Goal: Information Seeking & Learning: Learn about a topic

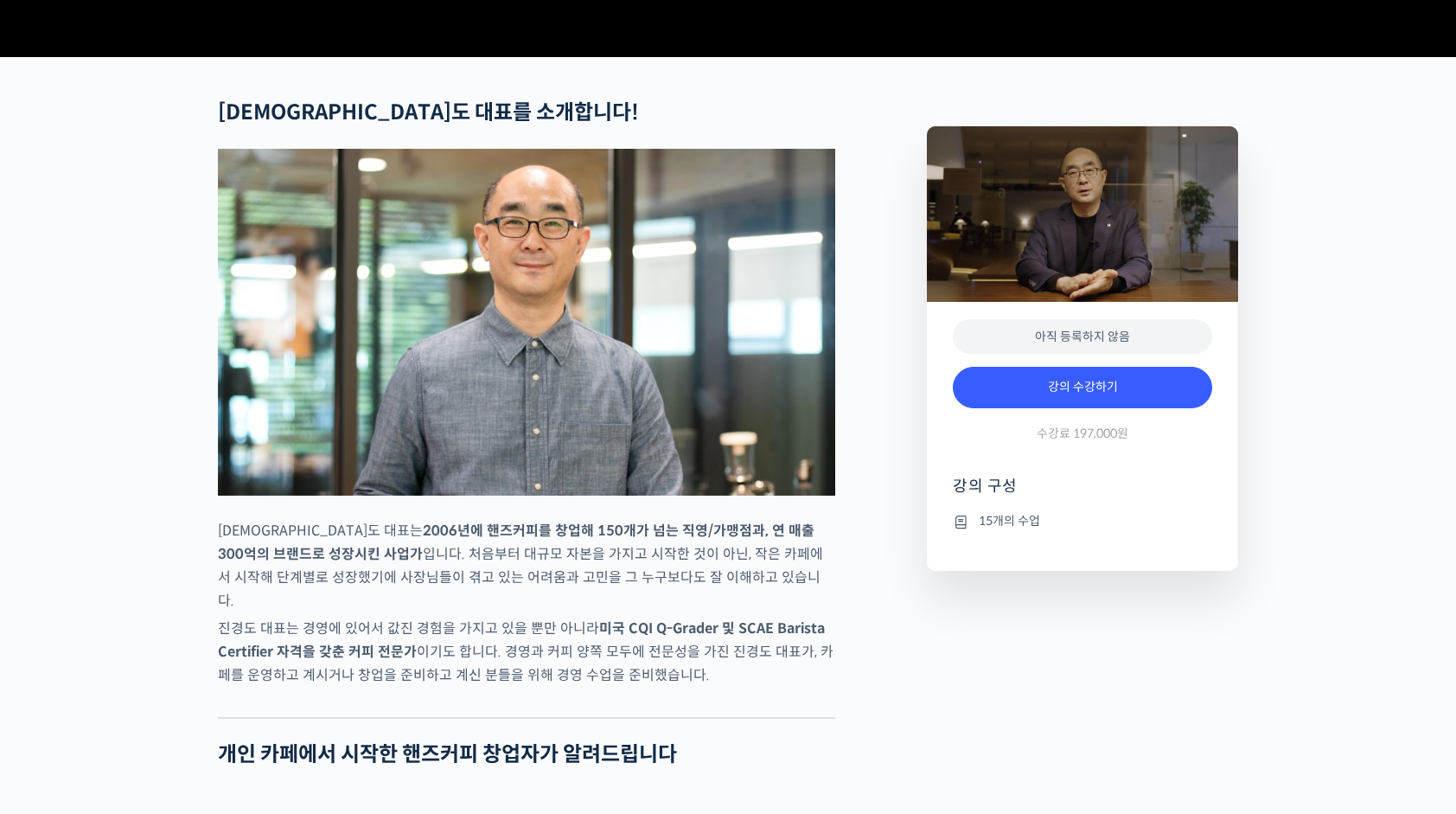
scroll to position [692, 0]
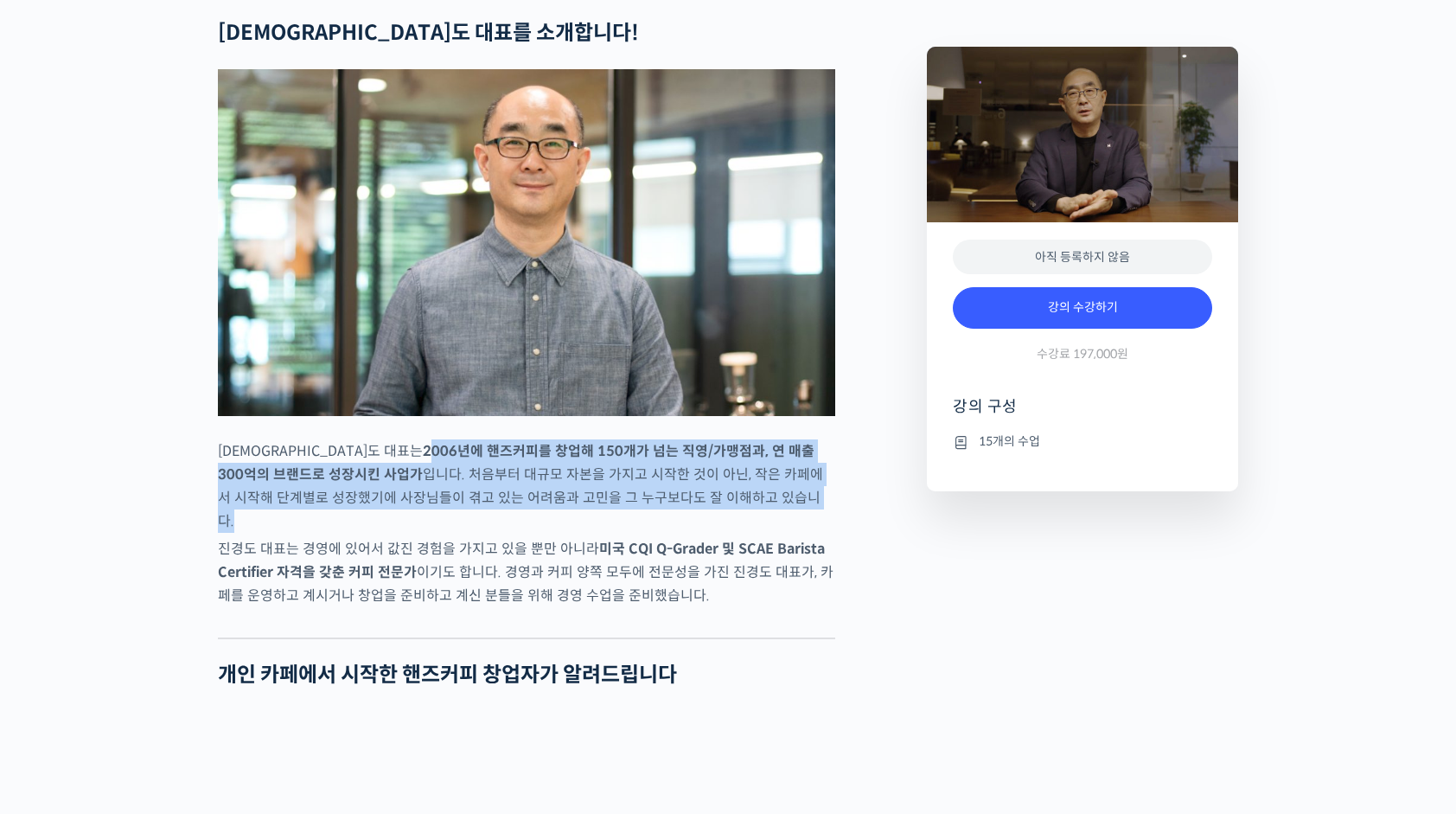
drag, startPoint x: 305, startPoint y: 515, endPoint x: 814, endPoint y: 562, distance: 511.2
click at [814, 533] on p "진경도 대표는 2006년에 핸즈커피를 창업해 150개가 넘는 직영/가맹점과, 연 매출 300억의 브랜드로 성장시킨 사업가 입니다. 처음부터 대…" at bounding box center [526, 485] width 617 height 93
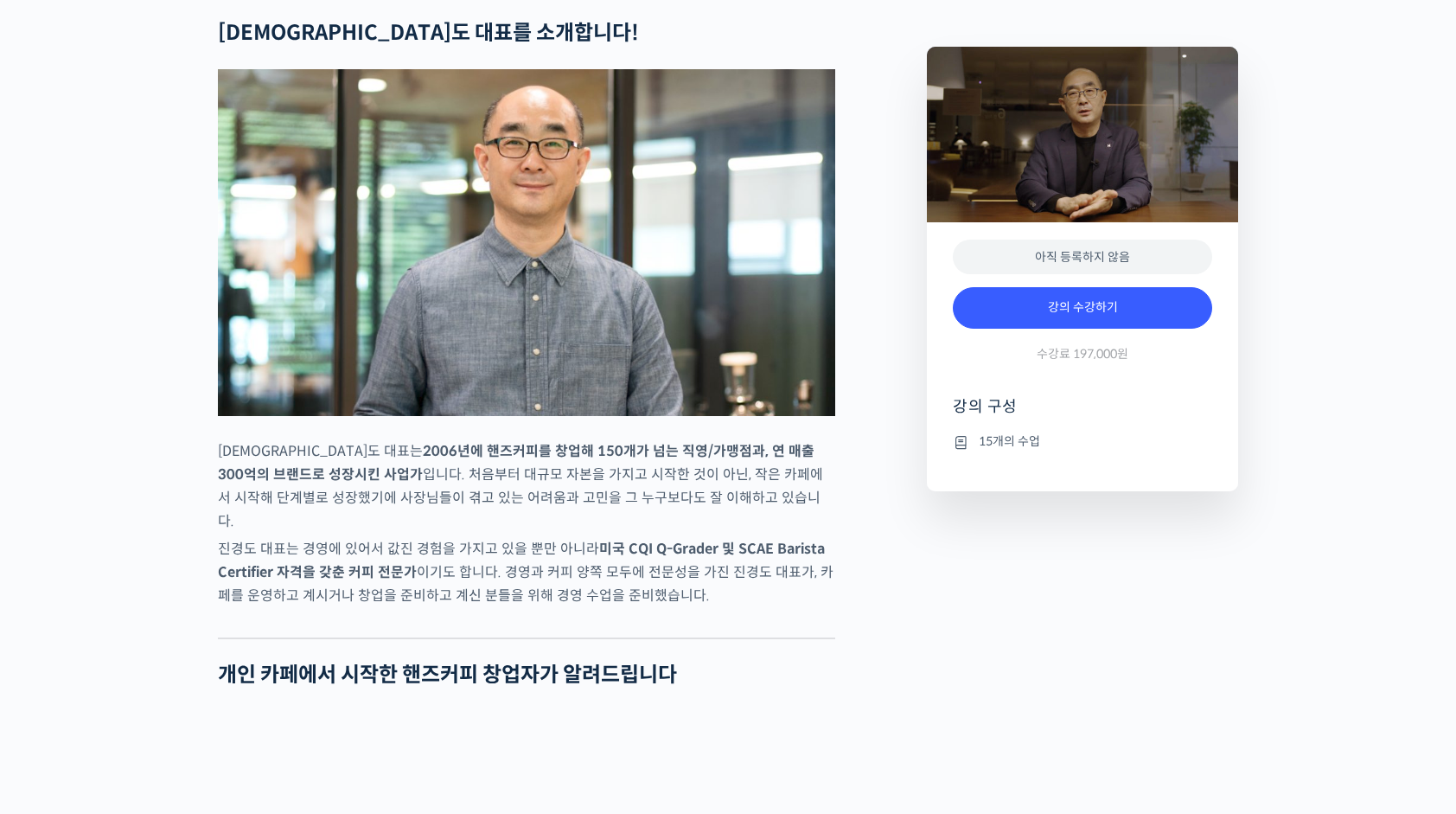
click at [312, 581] on strong "미국 CQI Q-Grader 및 SCAE Barista Certifier 자격을 갖춘 커피 전문가" at bounding box center [521, 560] width 607 height 42
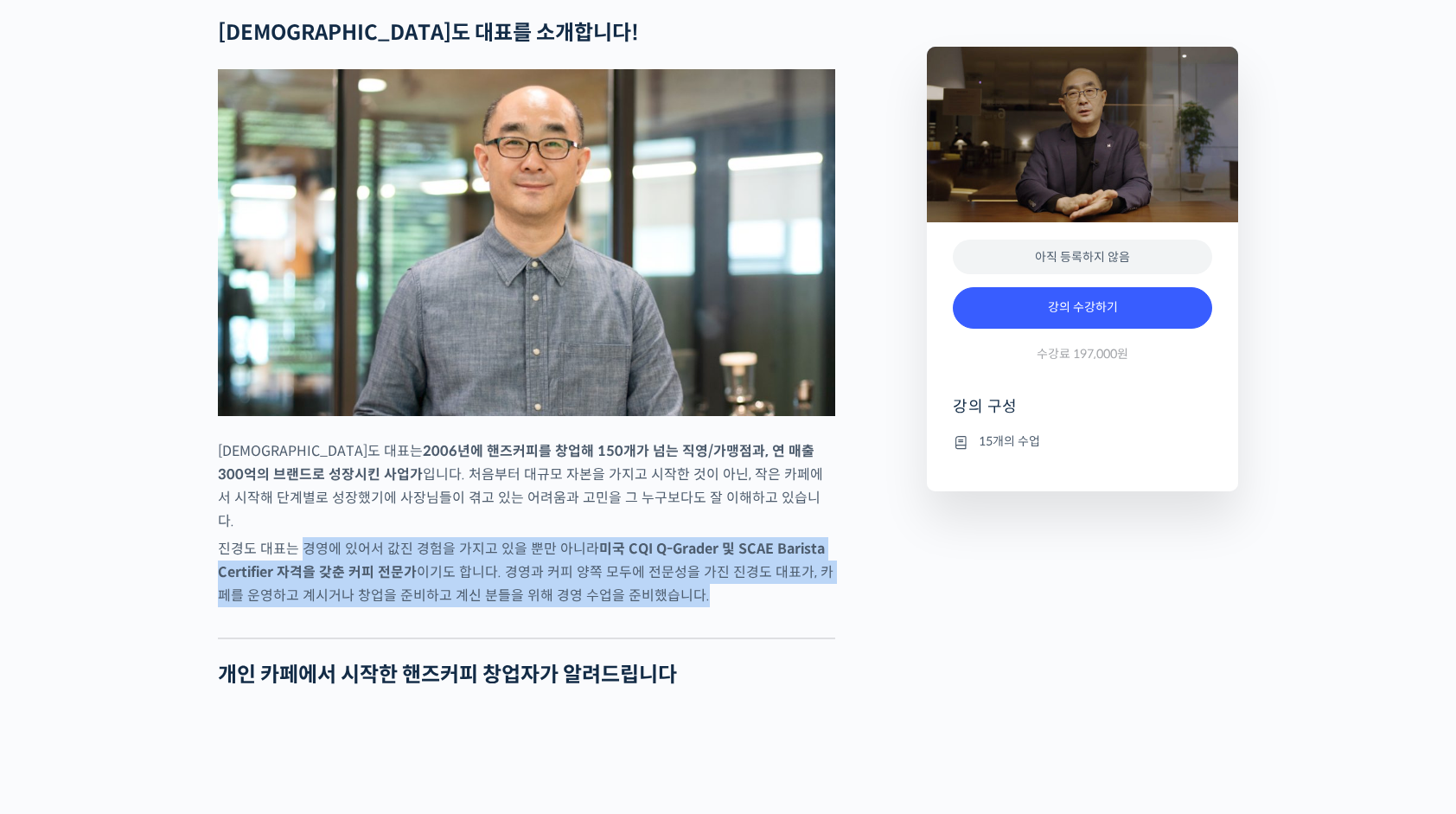
drag, startPoint x: 306, startPoint y: 586, endPoint x: 842, endPoint y: 629, distance: 537.7
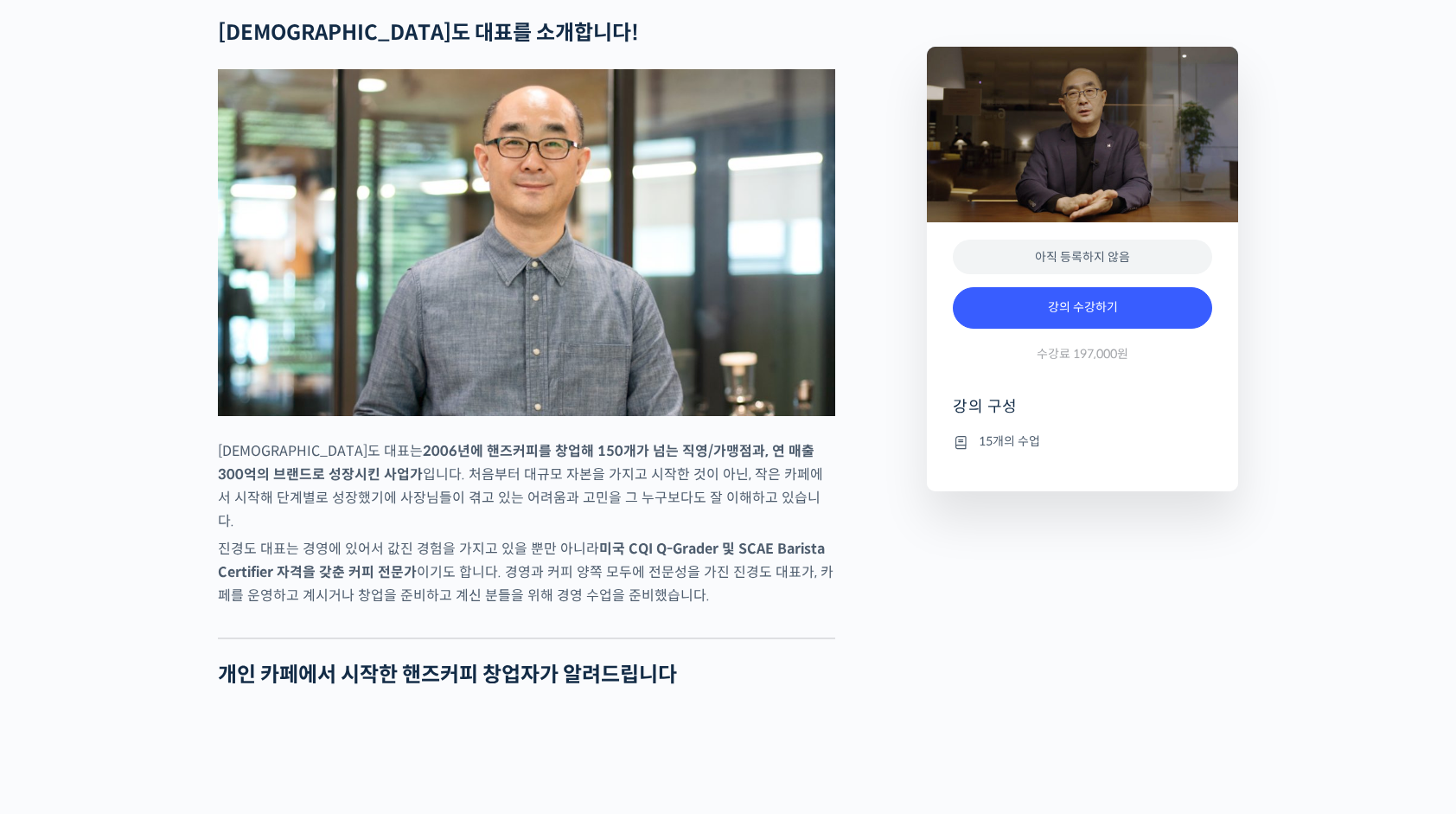
drag, startPoint x: 842, startPoint y: 629, endPoint x: 979, endPoint y: 694, distance: 151.6
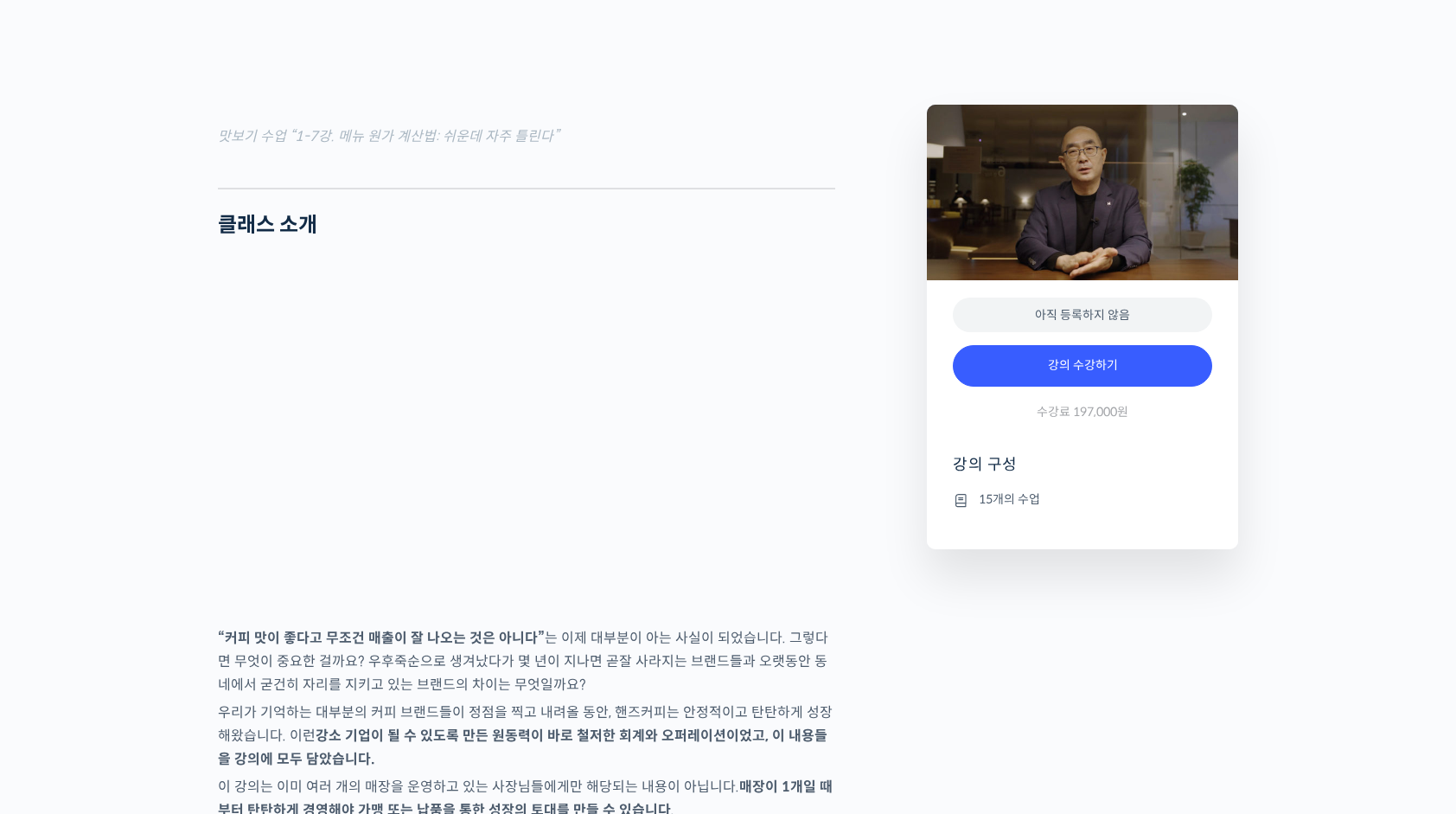
scroll to position [2249, 0]
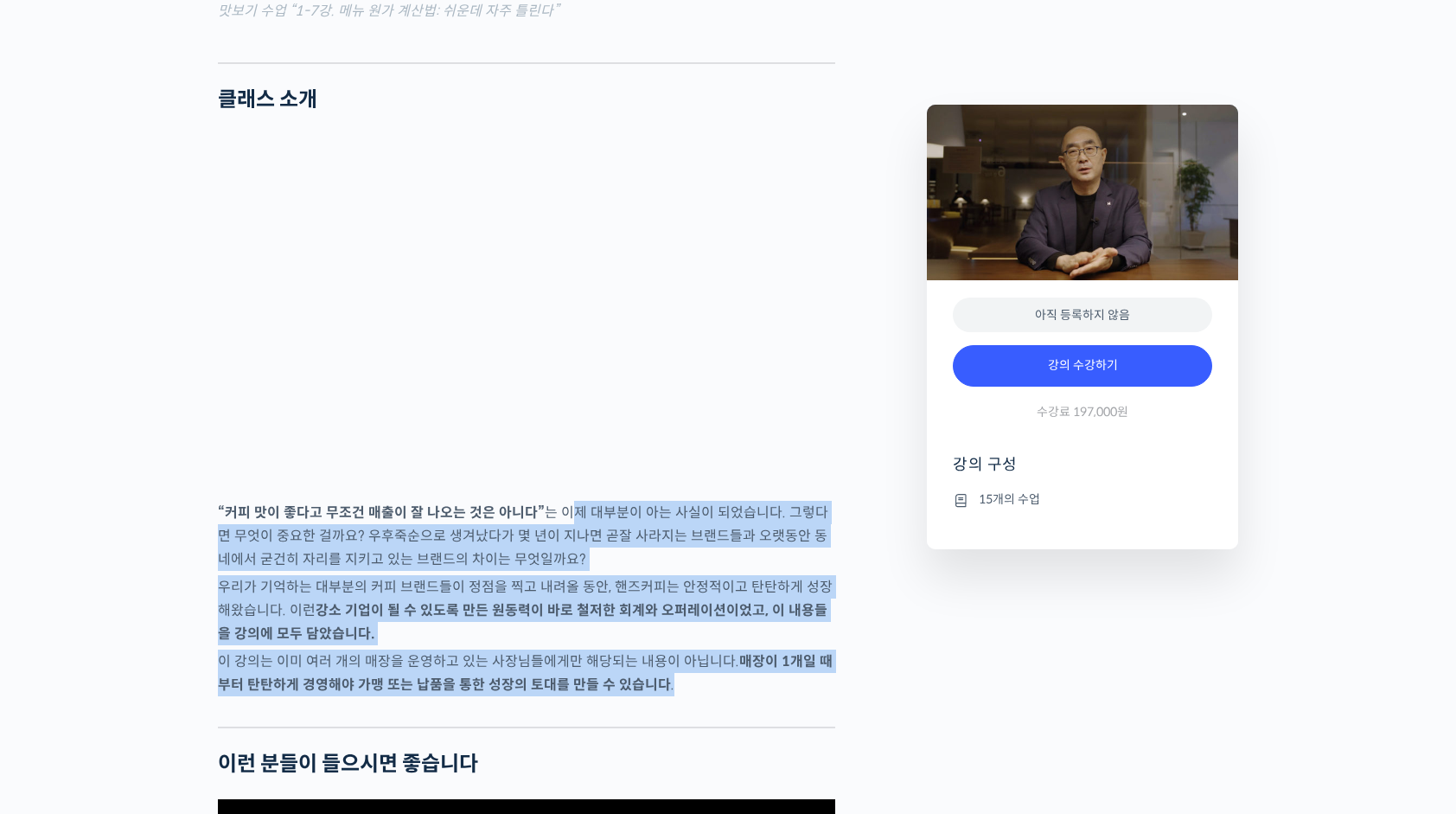
drag, startPoint x: 568, startPoint y: 547, endPoint x: 868, endPoint y: 724, distance: 348.3
drag, startPoint x: 868, startPoint y: 724, endPoint x: 841, endPoint y: 688, distance: 45.0
click at [768, 645] on p "우리가 기억하는 대부분의 커피 브랜드들이 정점을 찍고 내려올 동안, 핸즈커피는 안정적이고 탄탄하게 성장해왔습니다. 이런 강소 기업이 될 수 있…" at bounding box center [526, 610] width 617 height 70
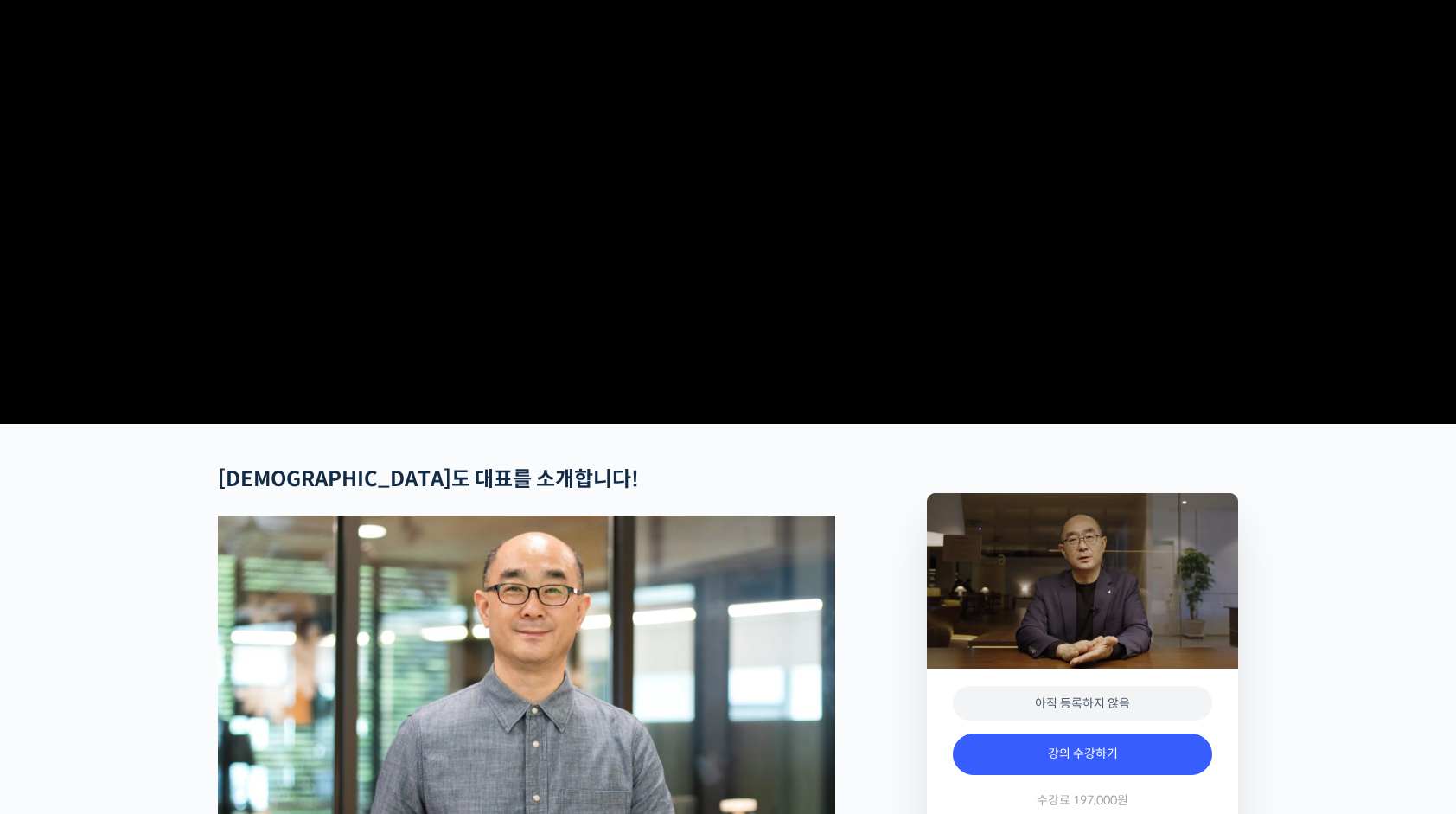
scroll to position [0, 0]
